Goal: Task Accomplishment & Management: Manage account settings

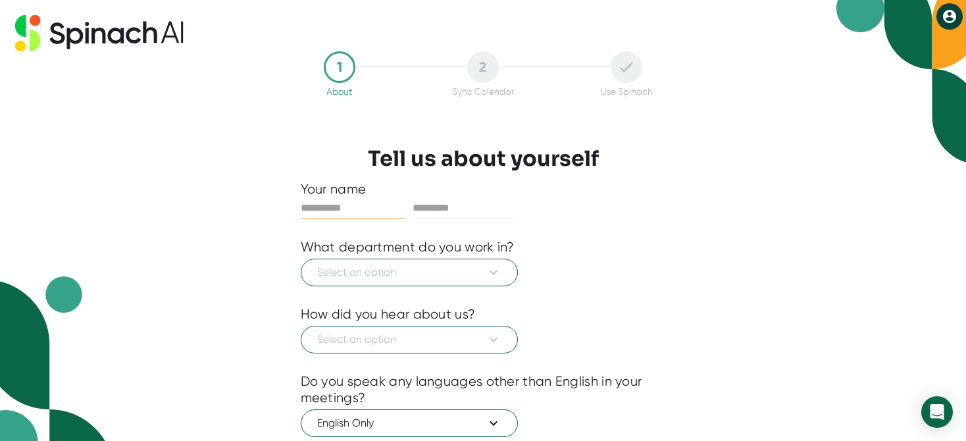
click at [320, 208] on input "text" at bounding box center [353, 207] width 105 height 21
click at [318, 206] on input "text" at bounding box center [353, 207] width 105 height 21
type input "***"
type input "****"
click at [383, 270] on span "Select an option" at bounding box center [409, 273] width 184 height 16
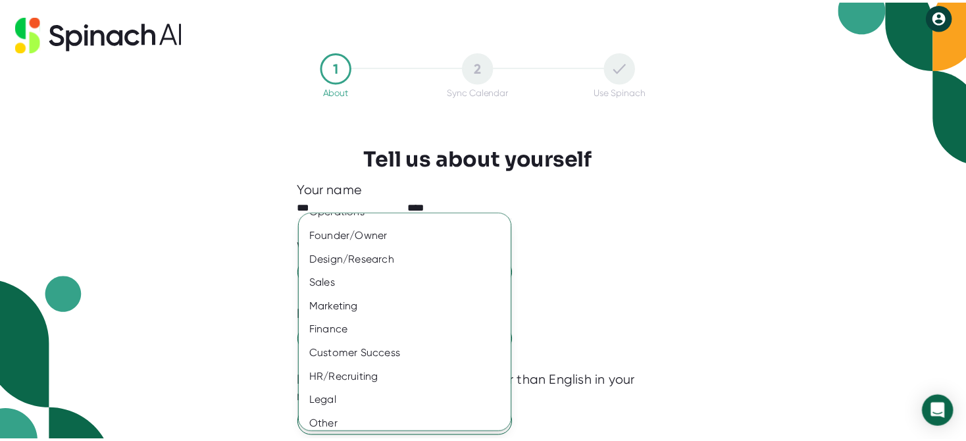
scroll to position [93, 0]
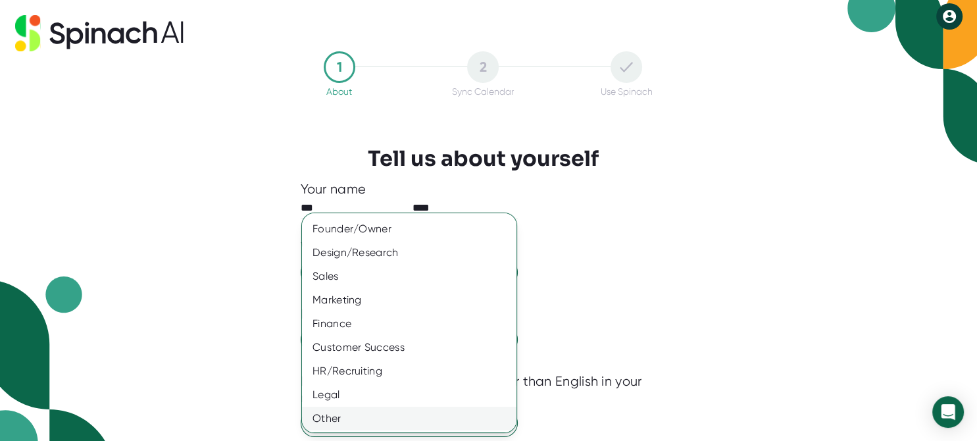
click at [320, 416] on div "Other" at bounding box center [415, 419] width 226 height 24
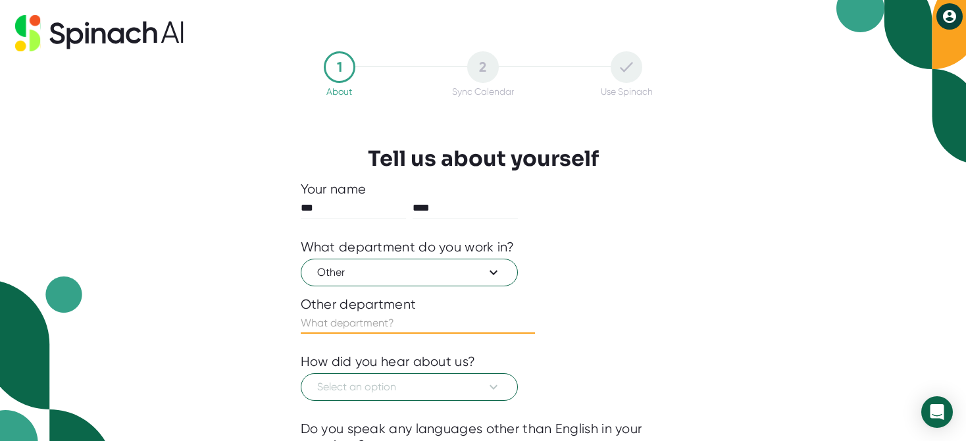
click at [378, 322] on input "text" at bounding box center [418, 323] width 234 height 21
type input "Consulting"
click at [403, 383] on span "Select an option" at bounding box center [409, 387] width 184 height 16
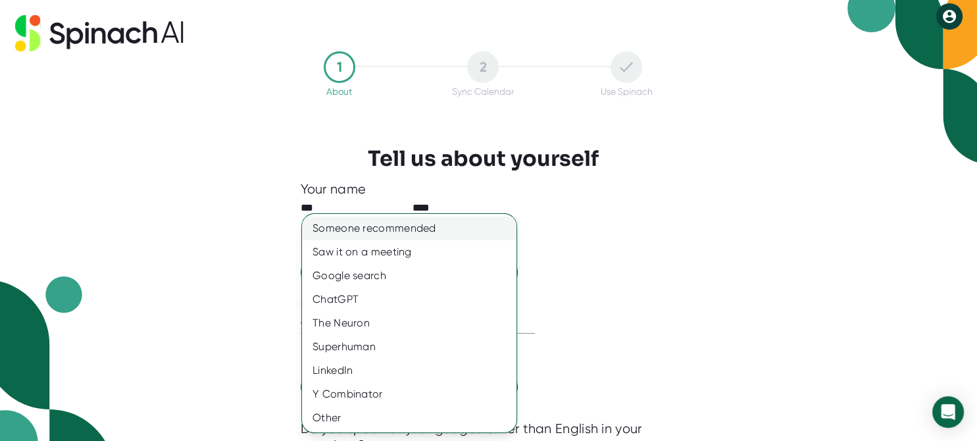
click at [354, 228] on div "Someone recommended" at bounding box center [409, 228] width 215 height 24
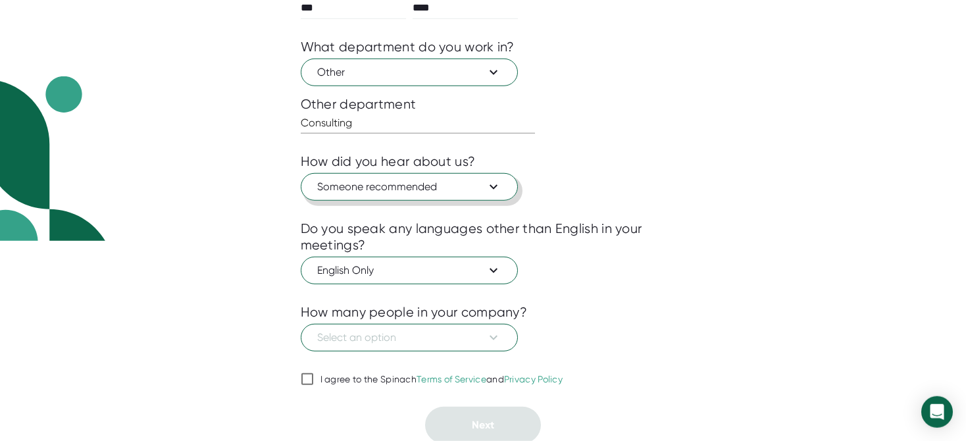
scroll to position [200, 0]
click at [410, 334] on span "Select an option" at bounding box center [409, 338] width 184 height 16
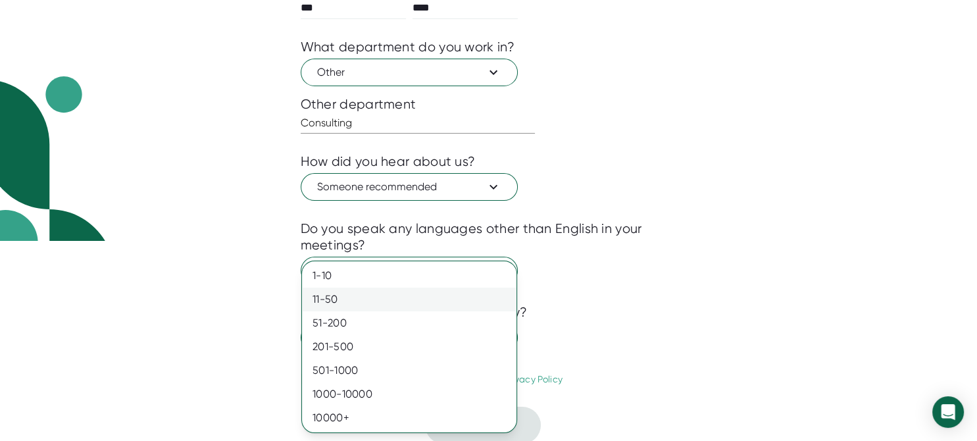
click at [320, 297] on div "11-50" at bounding box center [409, 300] width 215 height 24
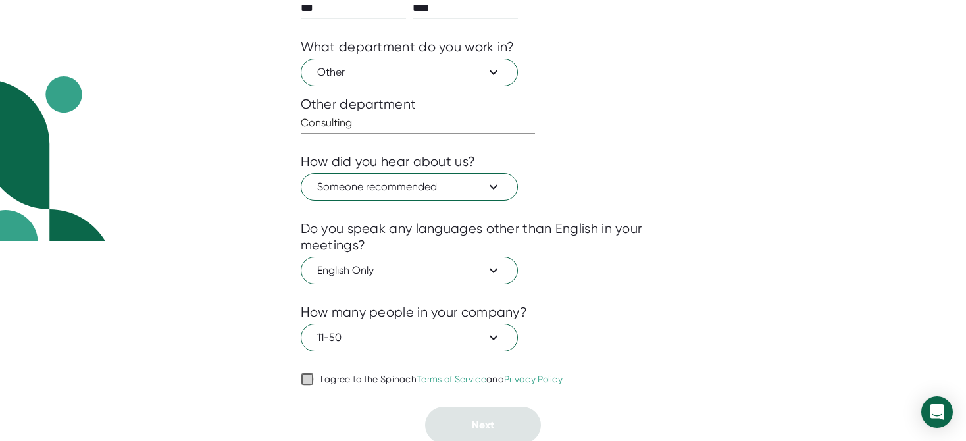
click at [311, 375] on input "I agree to the Spinach Terms of Service and Privacy Policy" at bounding box center [307, 379] width 13 height 16
checkbox input "true"
click at [484, 426] on span "Next" at bounding box center [483, 424] width 22 height 13
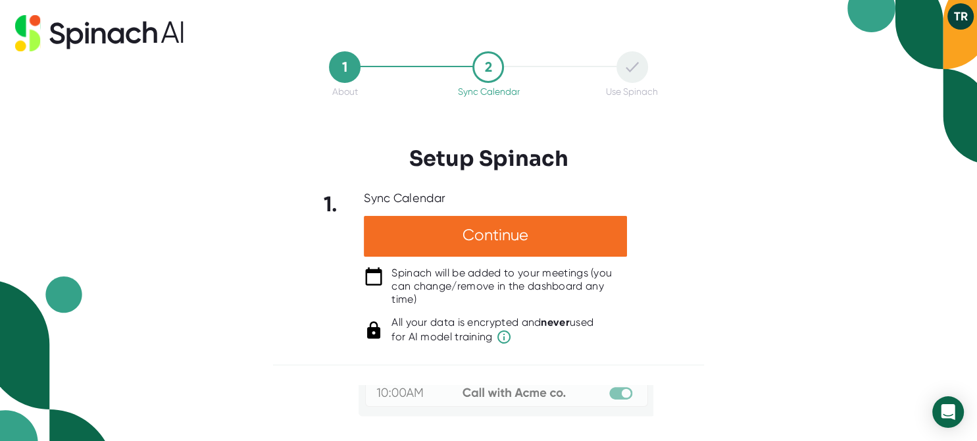
scroll to position [226, 0]
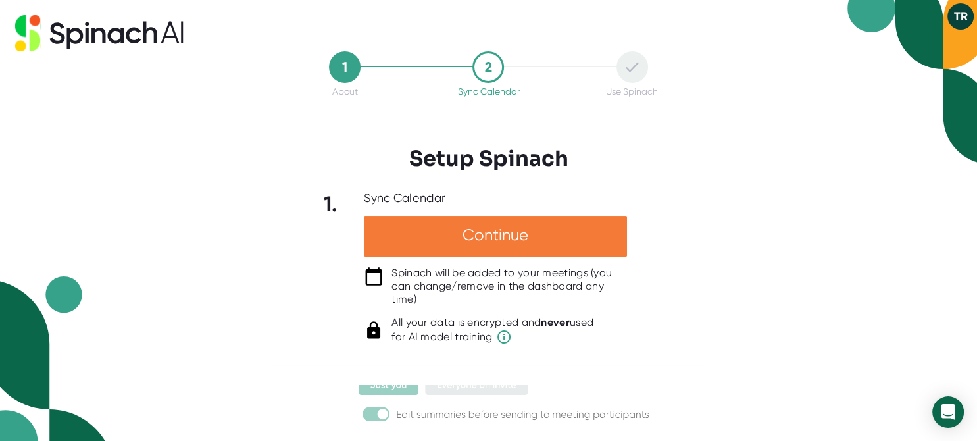
click at [484, 233] on div "Continue" at bounding box center [495, 236] width 263 height 41
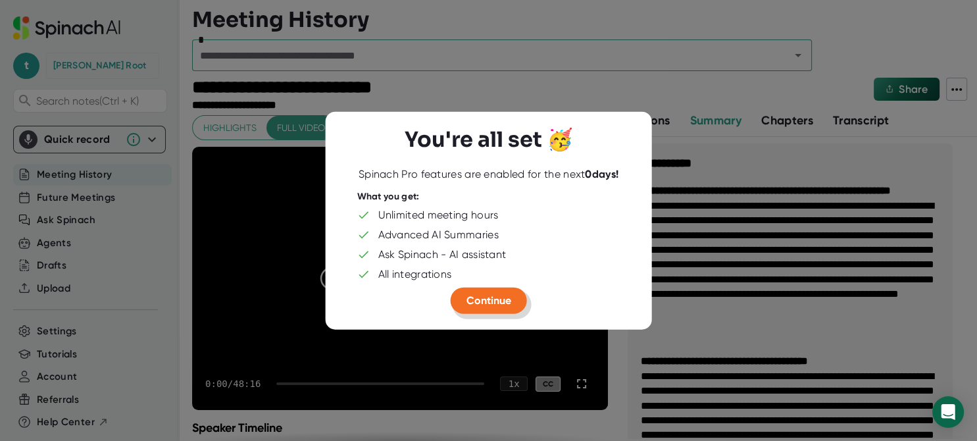
click at [487, 300] on span "Continue" at bounding box center [489, 300] width 45 height 13
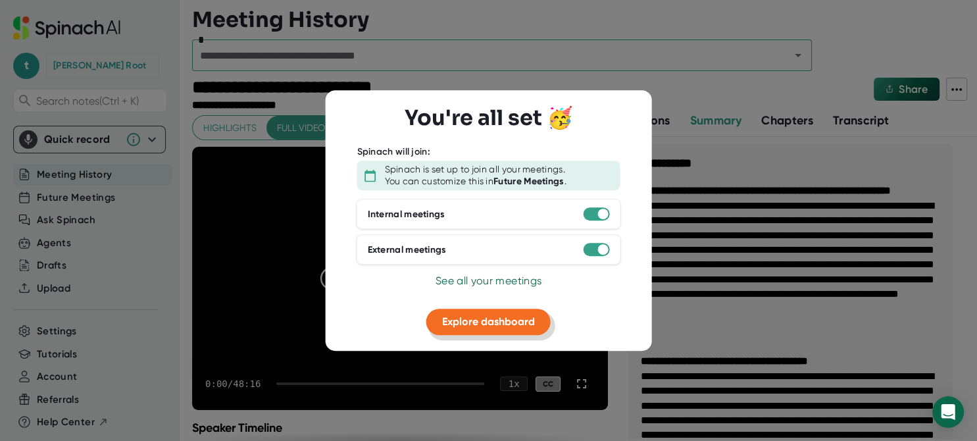
click at [482, 320] on span "Explore dashboard" at bounding box center [488, 321] width 93 height 13
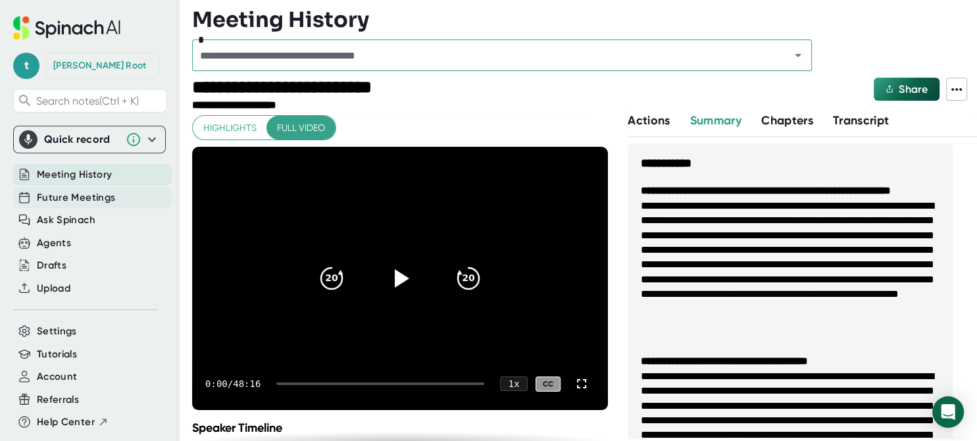
click at [62, 193] on span "Future Meetings" at bounding box center [76, 197] width 78 height 15
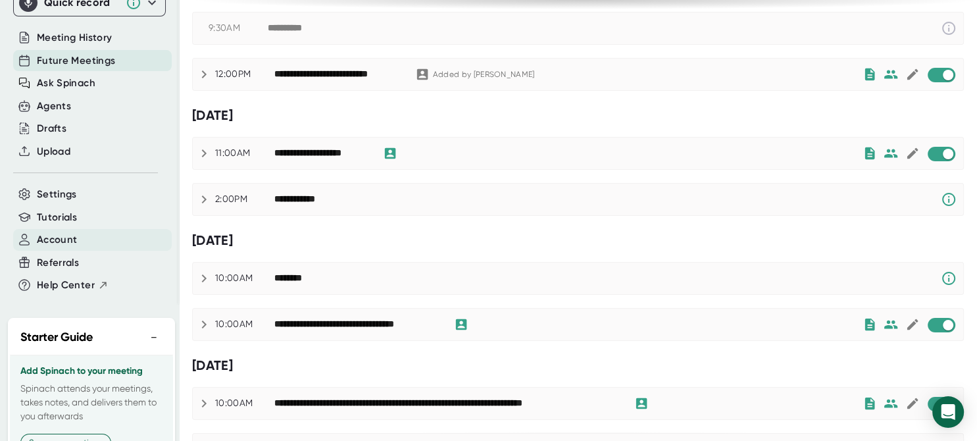
scroll to position [145, 0]
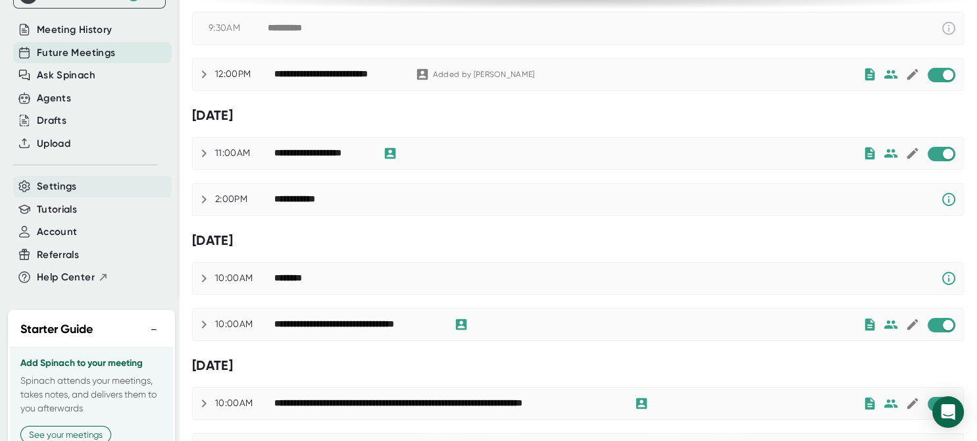
click at [43, 184] on span "Settings" at bounding box center [57, 186] width 40 height 15
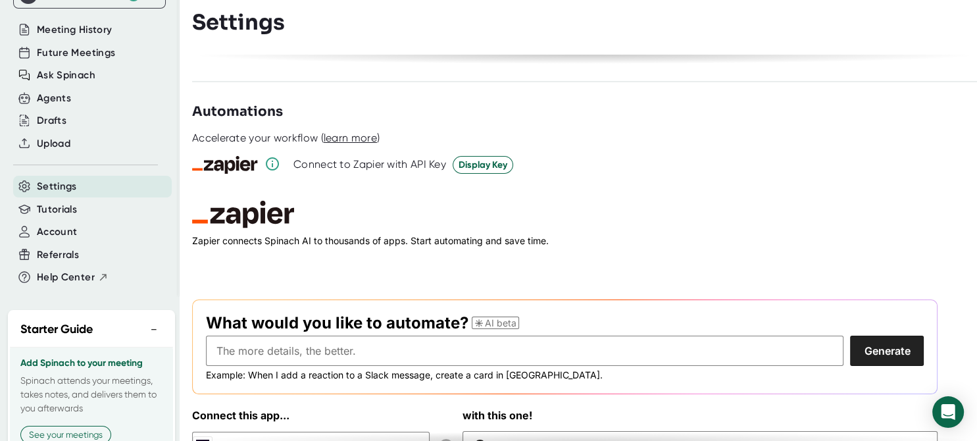
scroll to position [1875, 0]
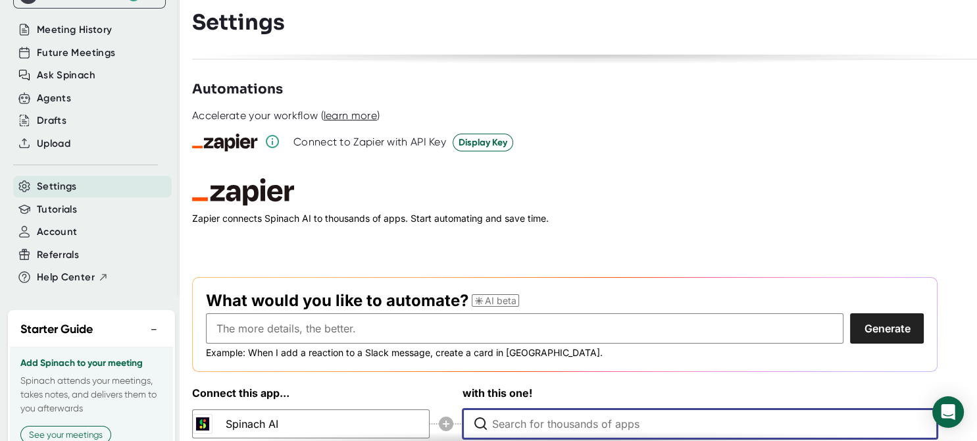
click at [555, 409] on input "Type to search for an app to connect" at bounding box center [703, 423] width 422 height 29
drag, startPoint x: 511, startPoint y: 396, endPoint x: 484, endPoint y: 396, distance: 27.0
click at [492, 409] on input "epicor" at bounding box center [703, 423] width 422 height 29
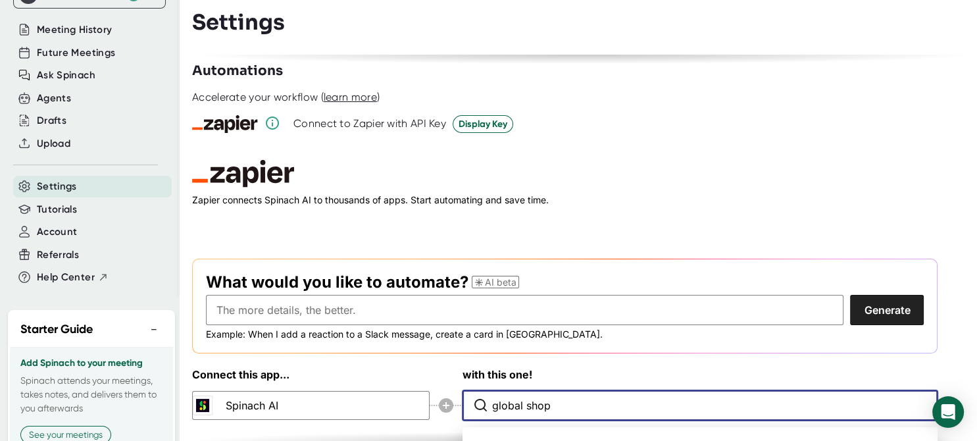
drag, startPoint x: 551, startPoint y: 381, endPoint x: 472, endPoint y: 380, distance: 79.6
click at [492, 391] on input "global shop" at bounding box center [703, 405] width 422 height 29
drag, startPoint x: 549, startPoint y: 383, endPoint x: 476, endPoint y: 378, distance: 72.5
click at [492, 391] on input "global shop" at bounding box center [703, 405] width 422 height 29
drag, startPoint x: 515, startPoint y: 380, endPoint x: 474, endPoint y: 380, distance: 40.1
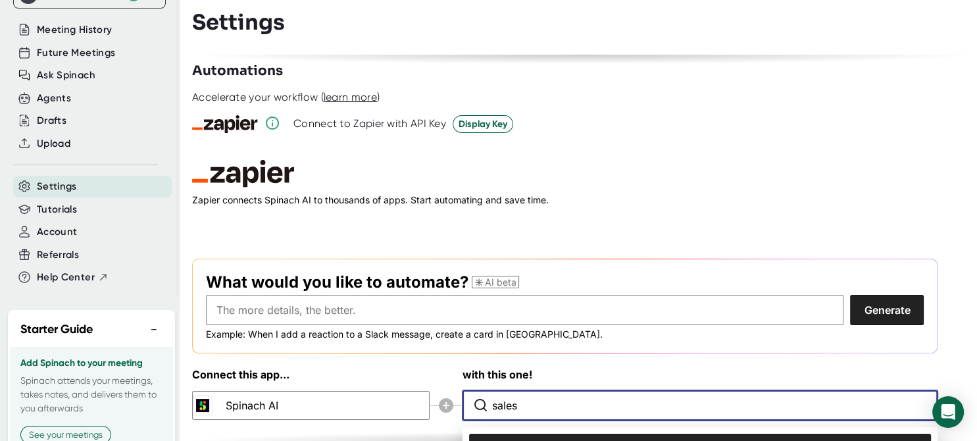
click at [492, 391] on input "sales" at bounding box center [703, 405] width 422 height 29
type input "sales"
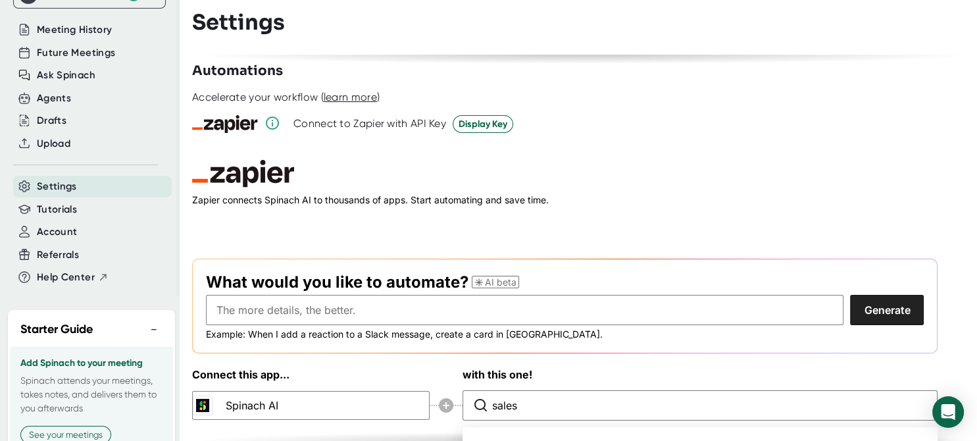
click at [399, 428] on div at bounding box center [584, 438] width 785 height 20
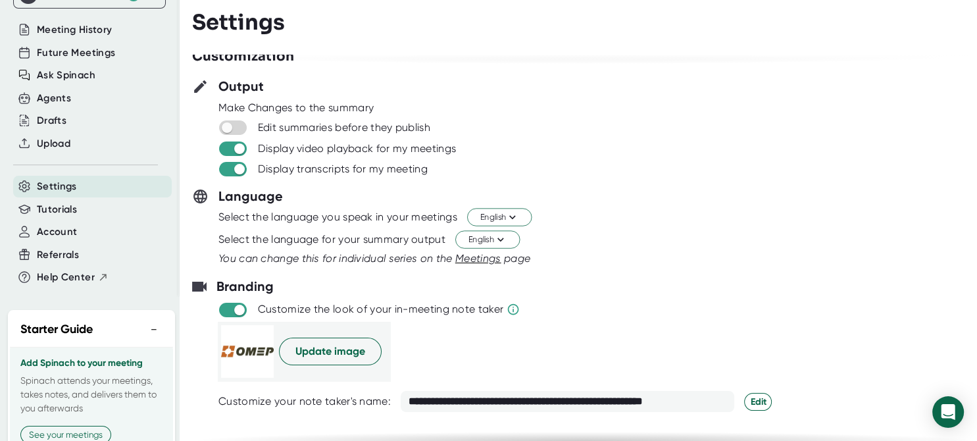
scroll to position [0, 0]
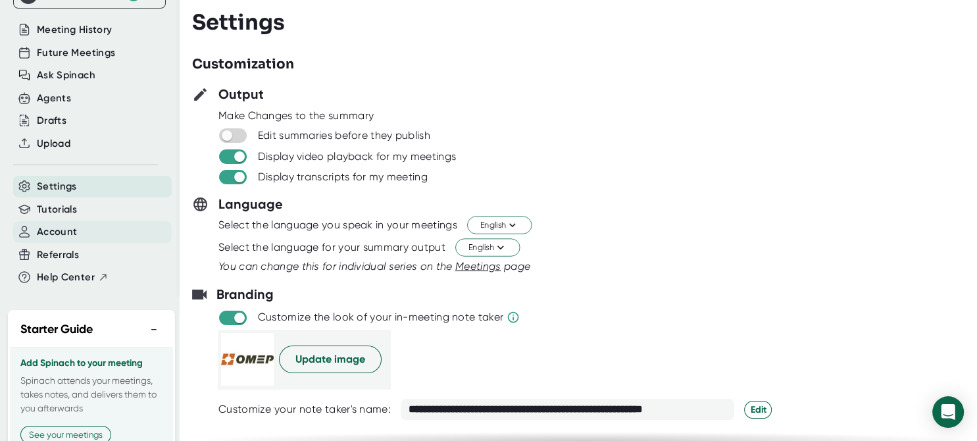
click at [44, 232] on span "Account" at bounding box center [57, 231] width 40 height 15
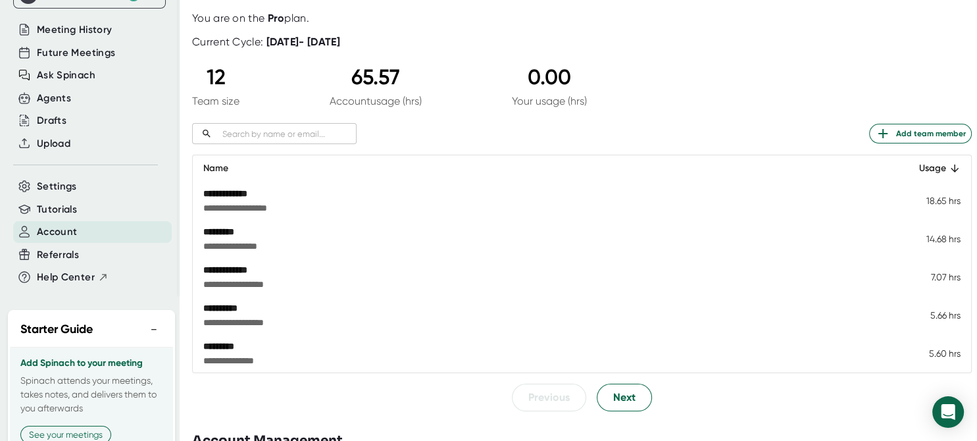
scroll to position [118, 0]
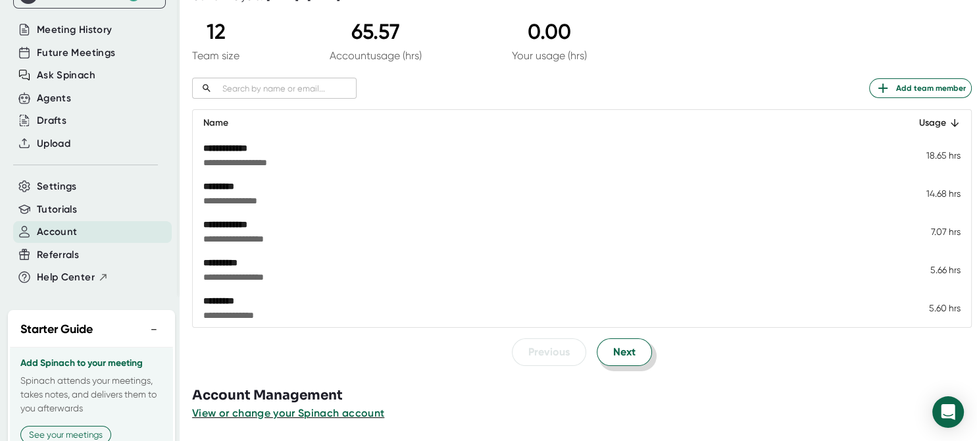
click at [620, 359] on span "Next" at bounding box center [624, 352] width 22 height 16
click at [620, 359] on span "Next" at bounding box center [624, 353] width 22 height 16
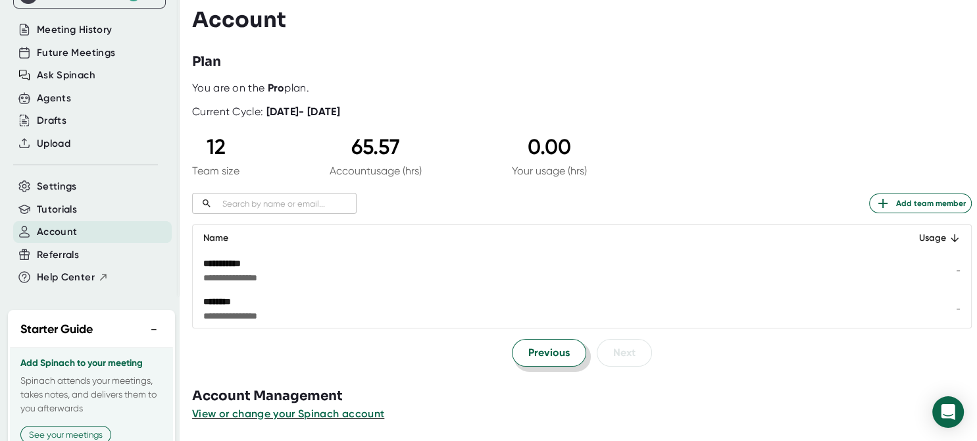
click at [538, 351] on span "Previous" at bounding box center [548, 353] width 41 height 16
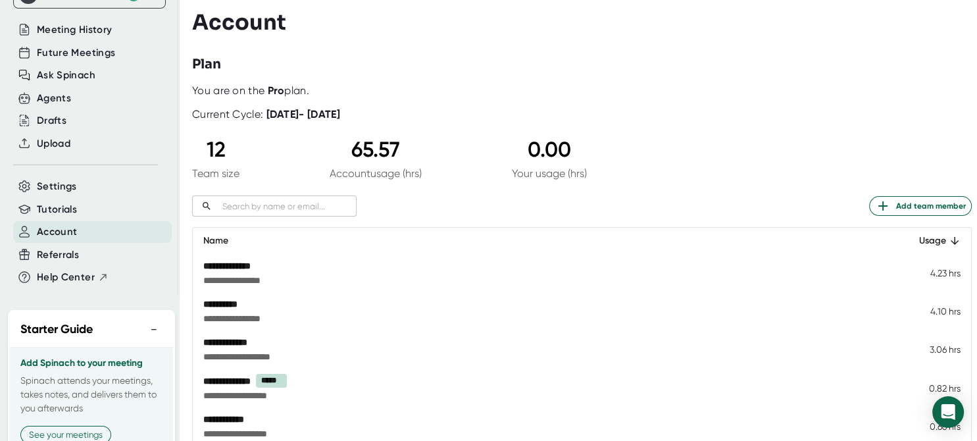
scroll to position [0, 0]
